Goal: Transaction & Acquisition: Purchase product/service

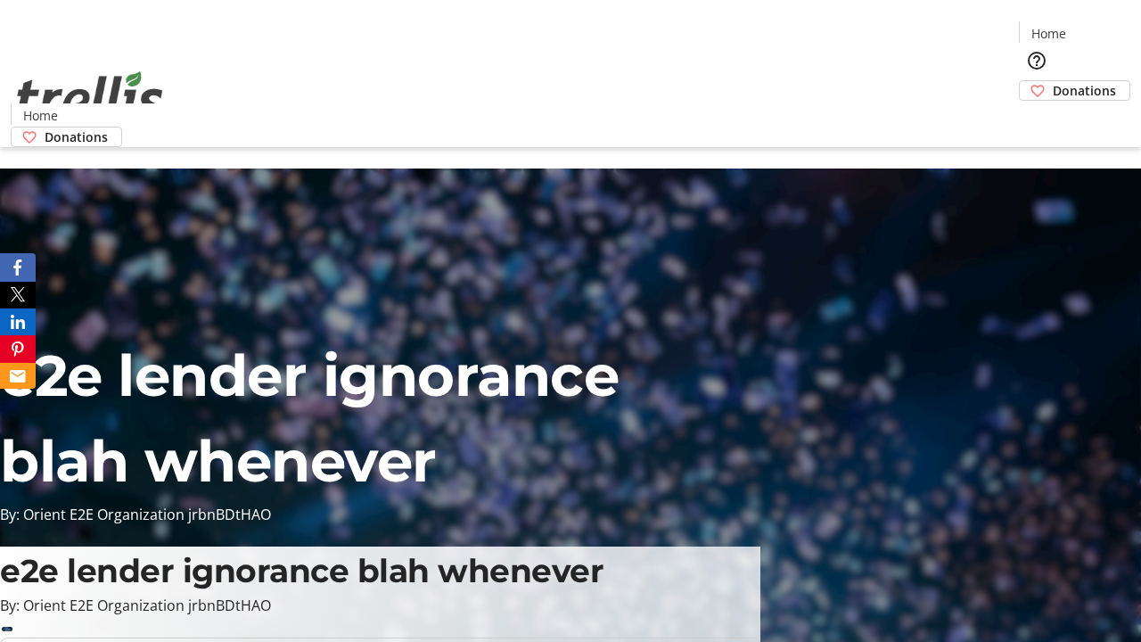
click at [1053, 81] on span "Donations" at bounding box center [1084, 90] width 63 height 19
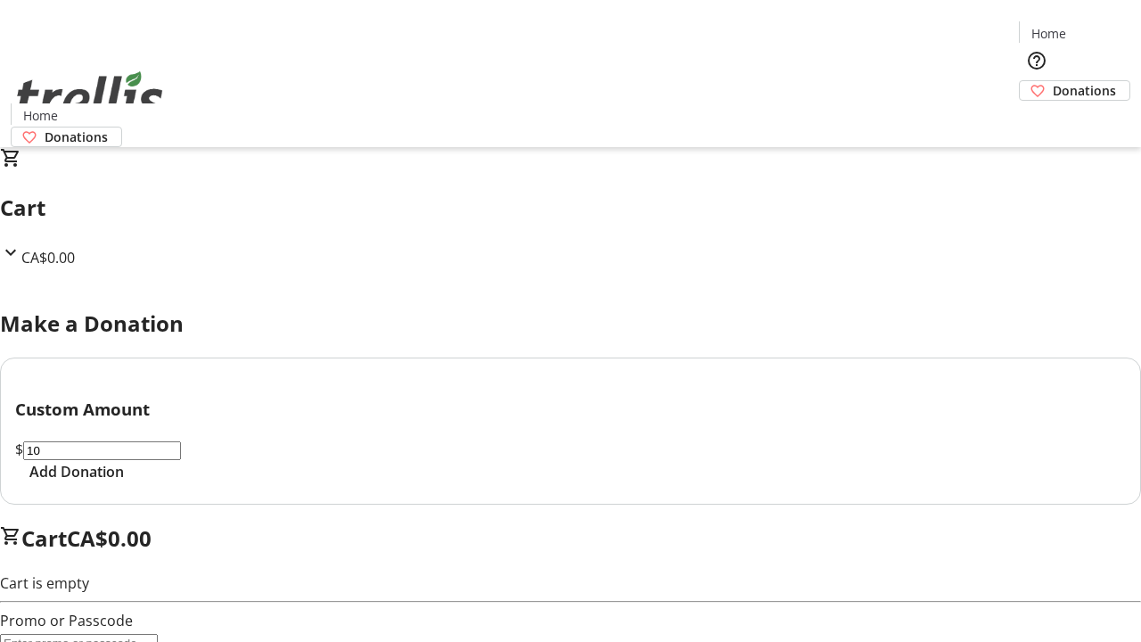
click at [124, 482] on span "Add Donation" at bounding box center [76, 471] width 94 height 21
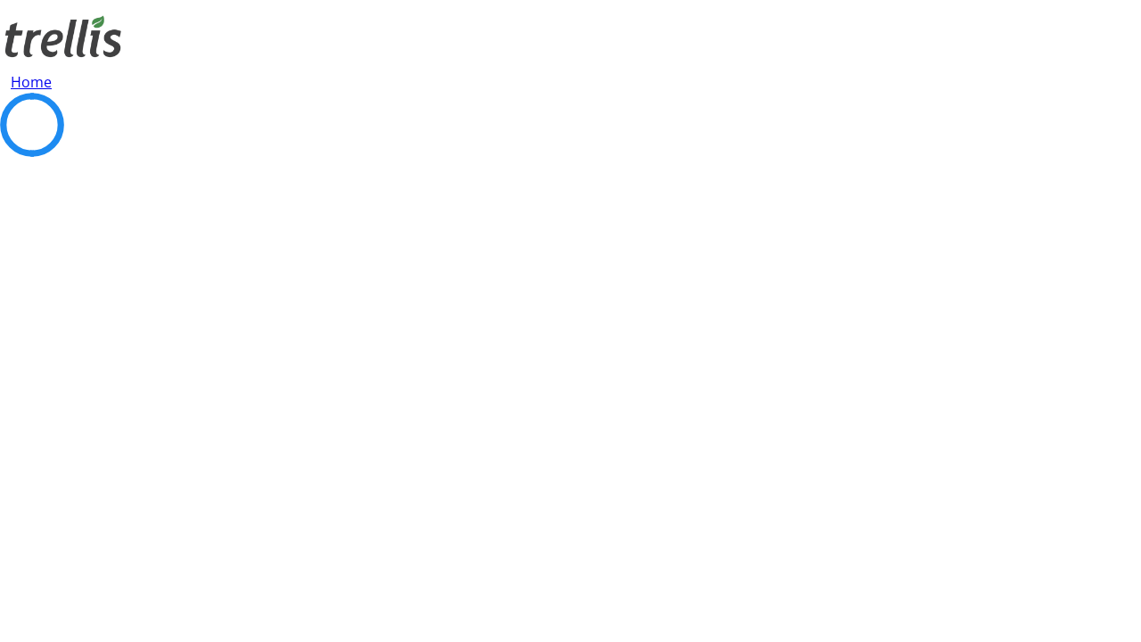
select select "CA"
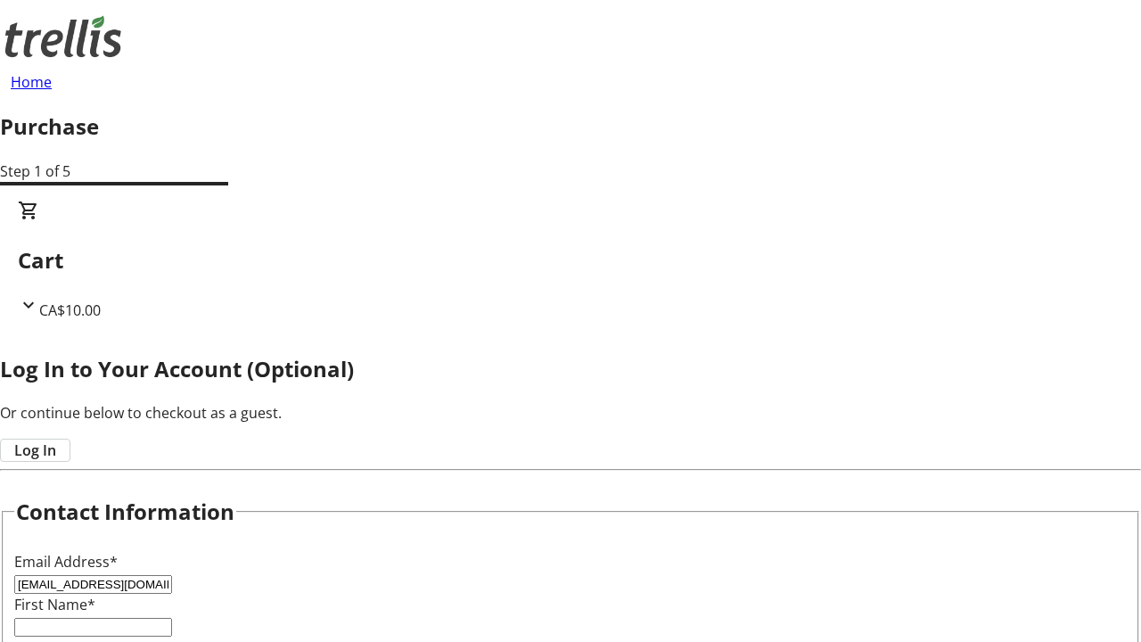
type input "[EMAIL_ADDRESS][DOMAIN_NAME]"
type input "Jack"
type input "[PERSON_NAME]"
type input "[STREET_ADDRESS][PERSON_NAME]"
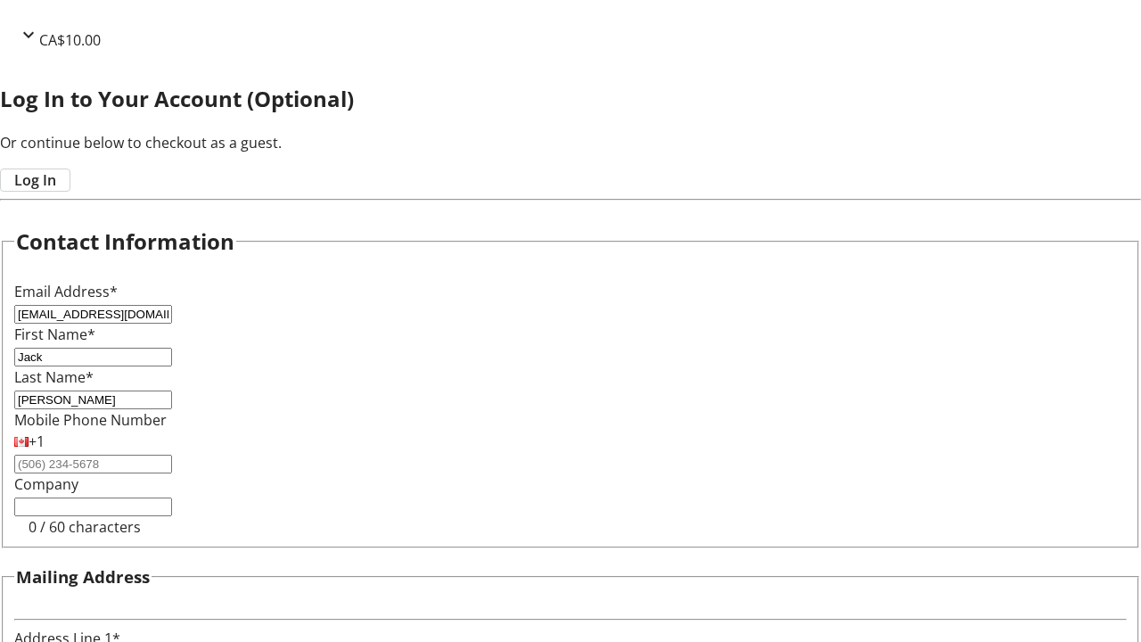
type input "Kelowna"
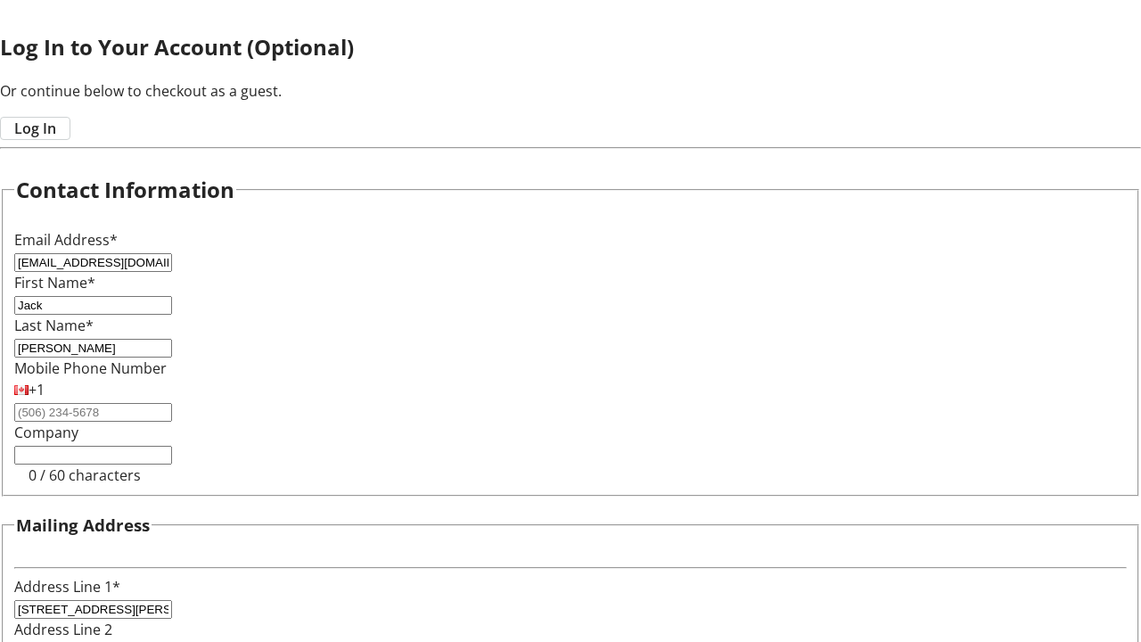
select select "BC"
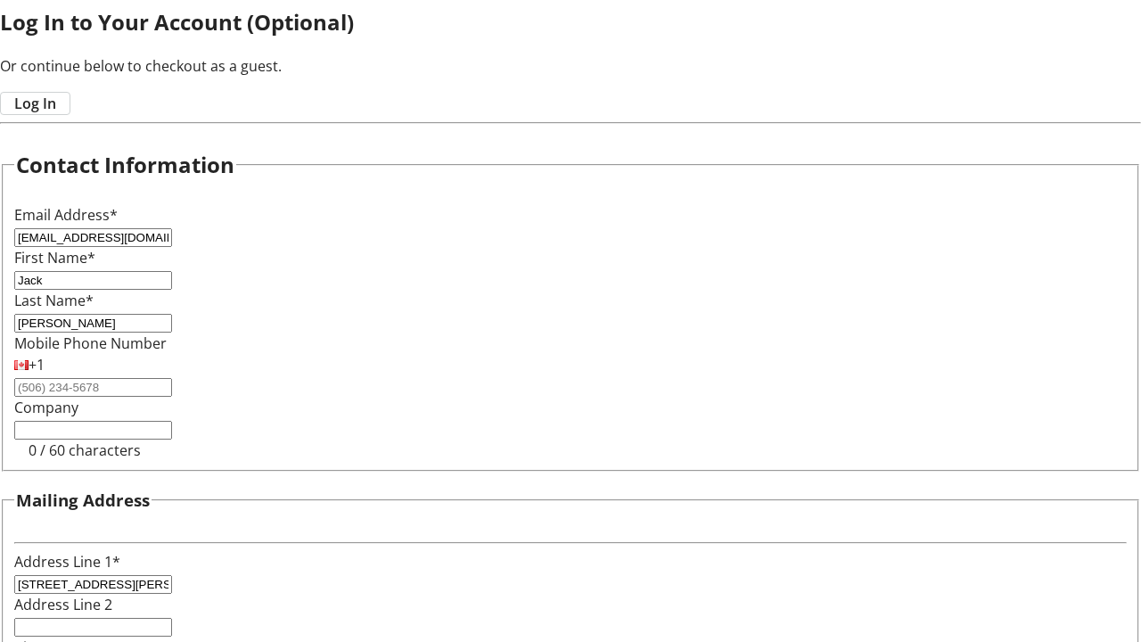
type input "Kelowna"
type input "V1Y 0C2"
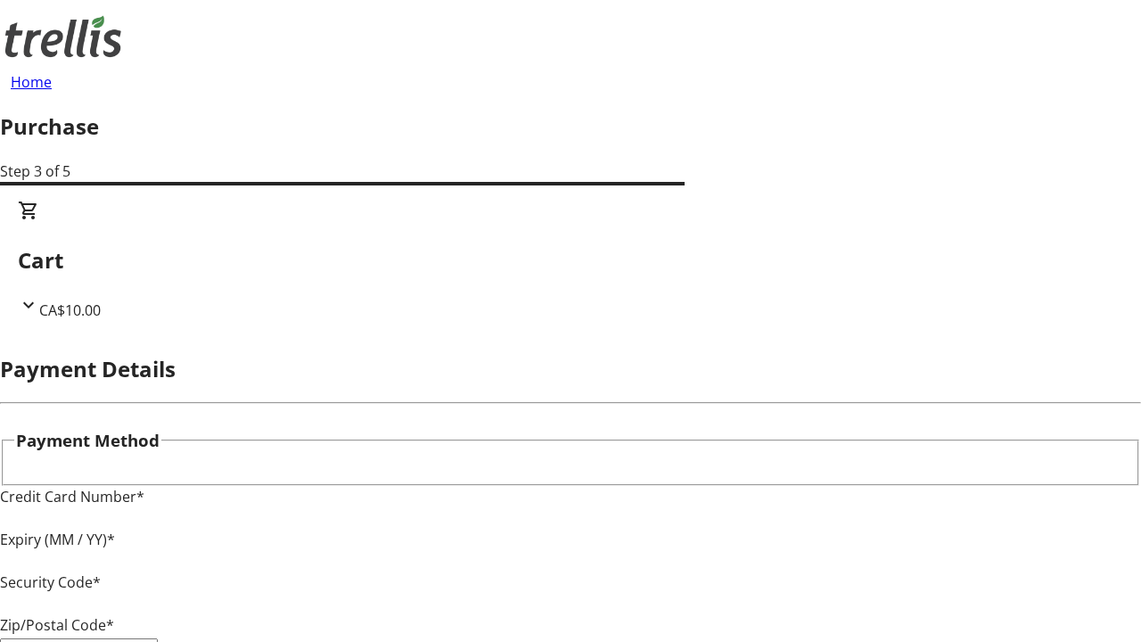
type input "V1Y 0C2"
